Goal: Information Seeking & Learning: Find specific page/section

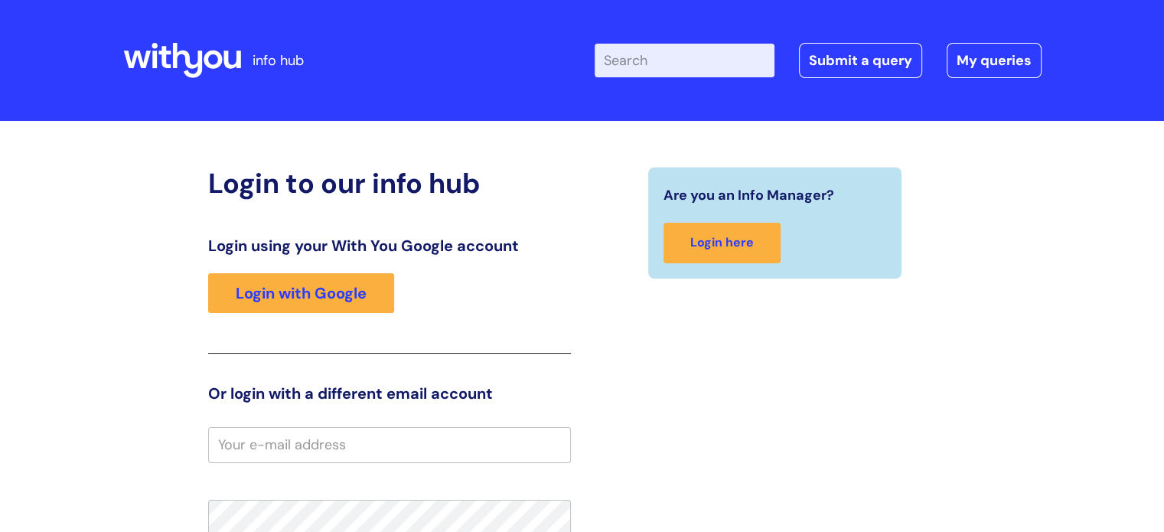
click at [287, 316] on div "Login using your With You Google account Login with Google" at bounding box center [389, 294] width 363 height 117
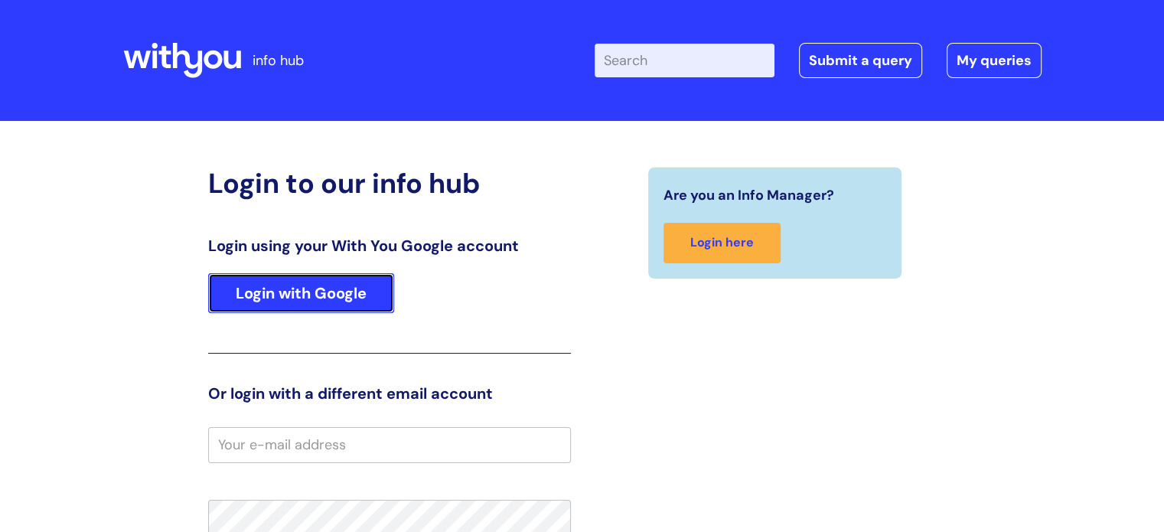
click at [309, 299] on link "Login with Google" at bounding box center [301, 293] width 186 height 40
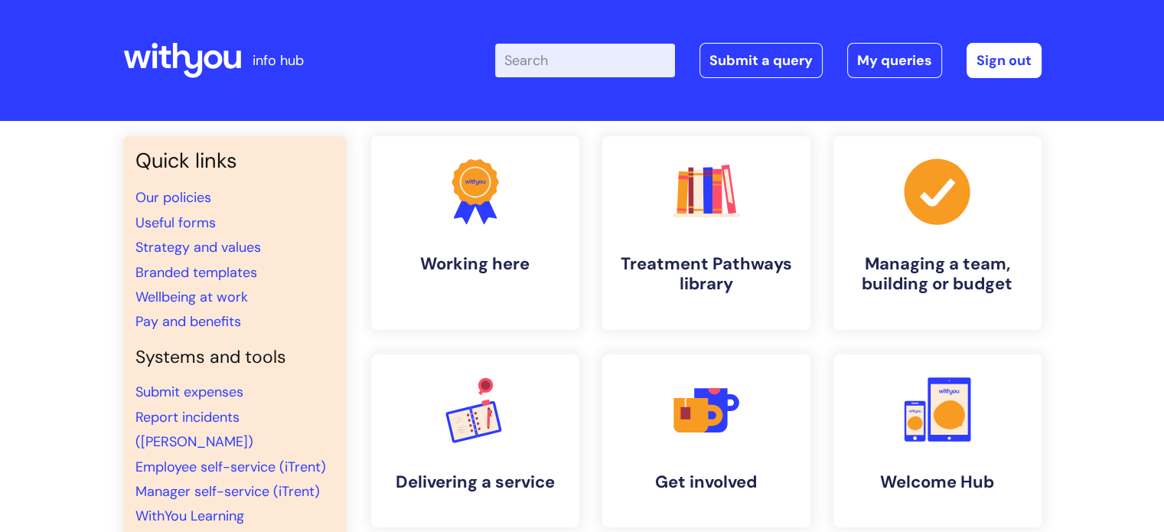
click at [534, 60] on input "Enter your search term here..." at bounding box center [585, 61] width 180 height 34
type input "ecf"
click button "Search" at bounding box center [0, 0] width 0 height 0
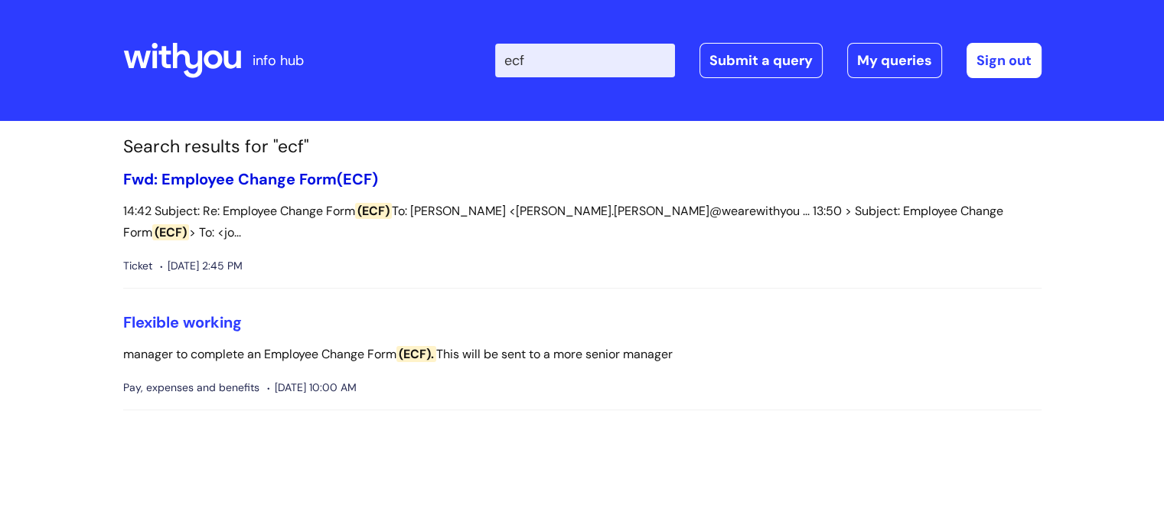
click at [253, 183] on link "Fwd: Employee Change Form (ECF)" at bounding box center [250, 179] width 255 height 20
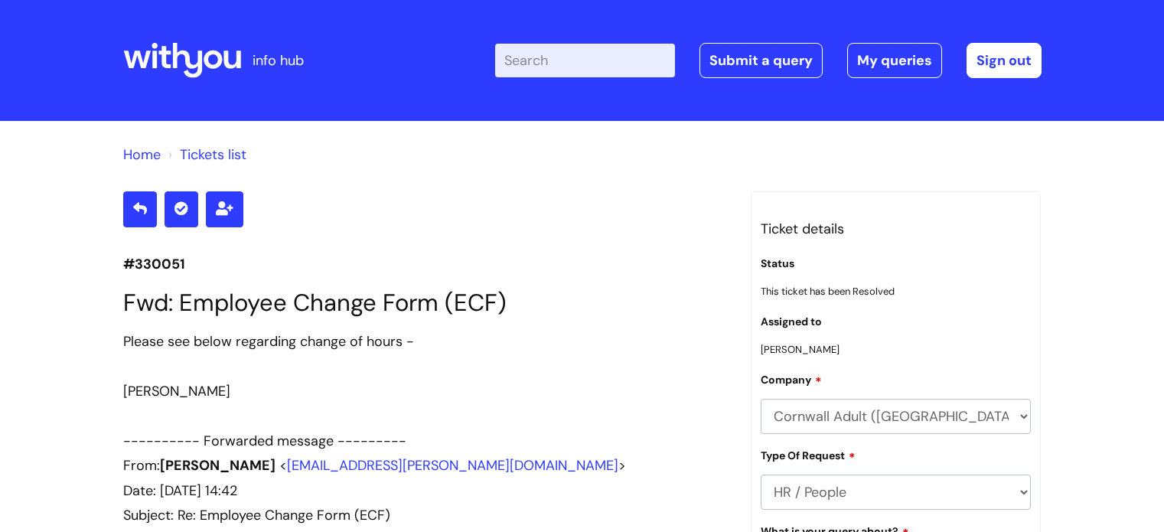
scroll to position [9003, 0]
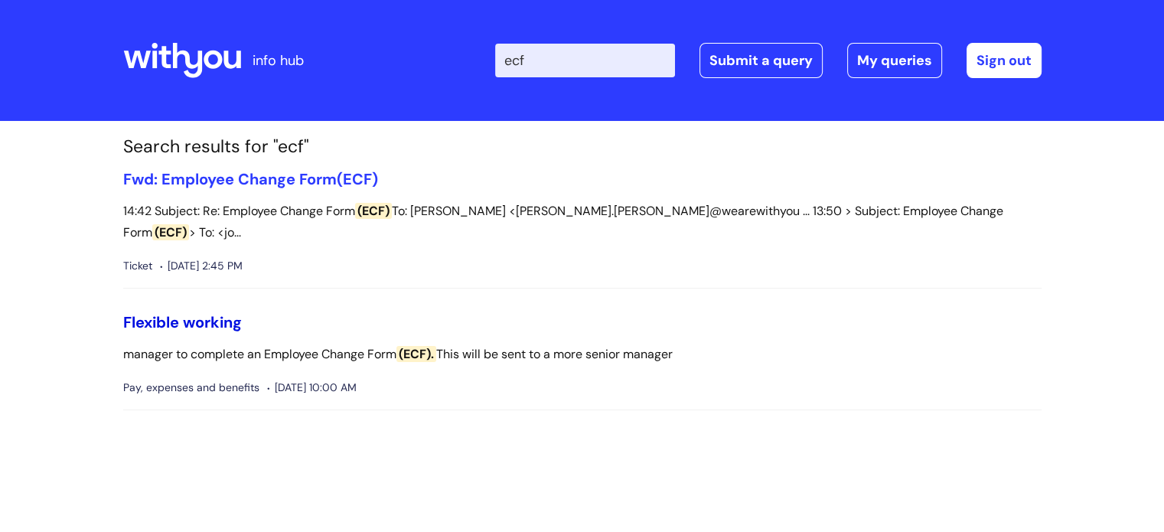
click at [200, 312] on link "Flexible working" at bounding box center [182, 322] width 119 height 20
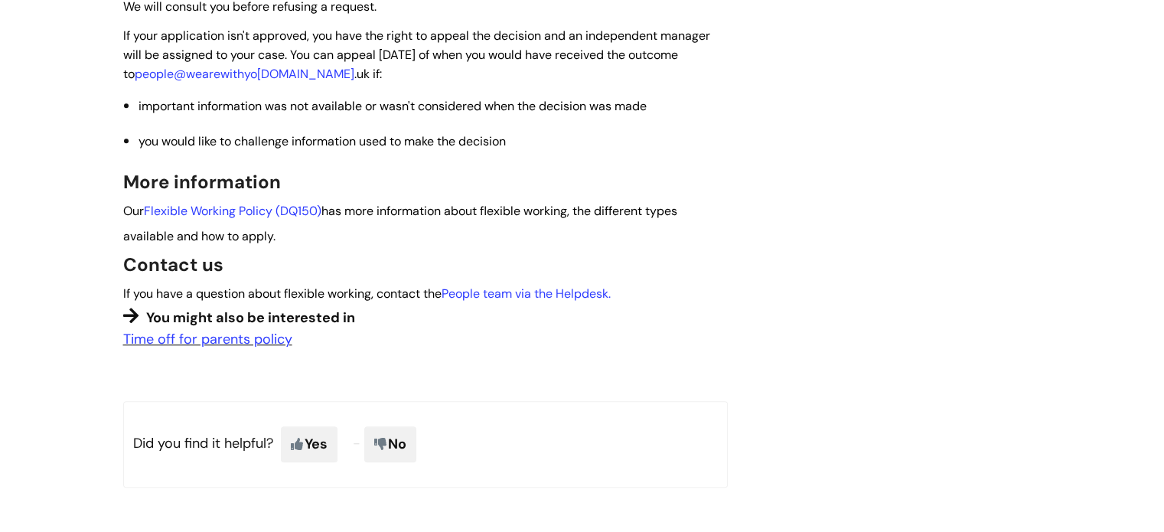
scroll to position [1463, 0]
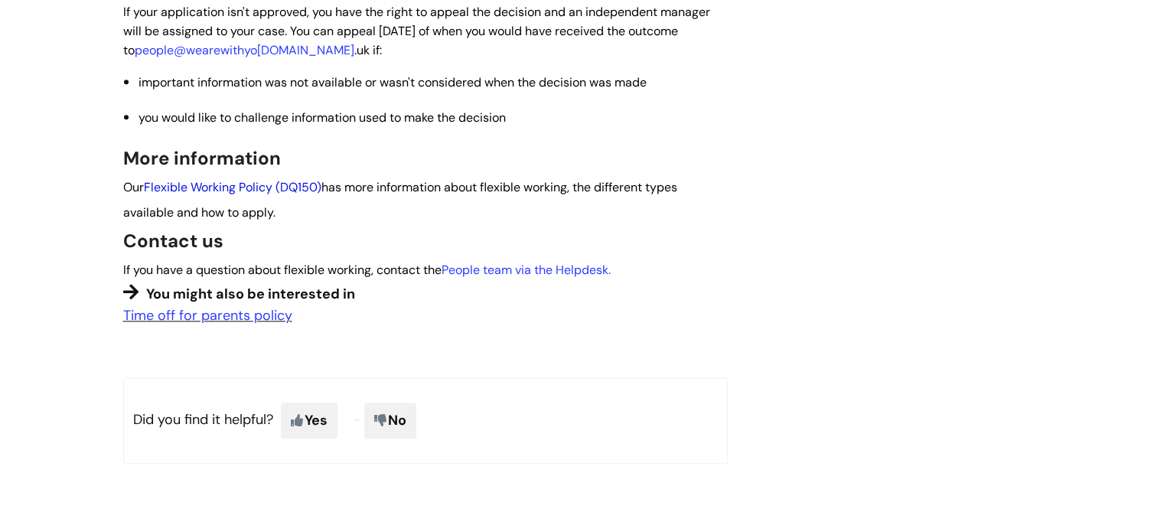
click at [297, 183] on link "Flexible Working Policy (DQ150)" at bounding box center [232, 187] width 177 height 16
